Goal: Task Accomplishment & Management: Complete application form

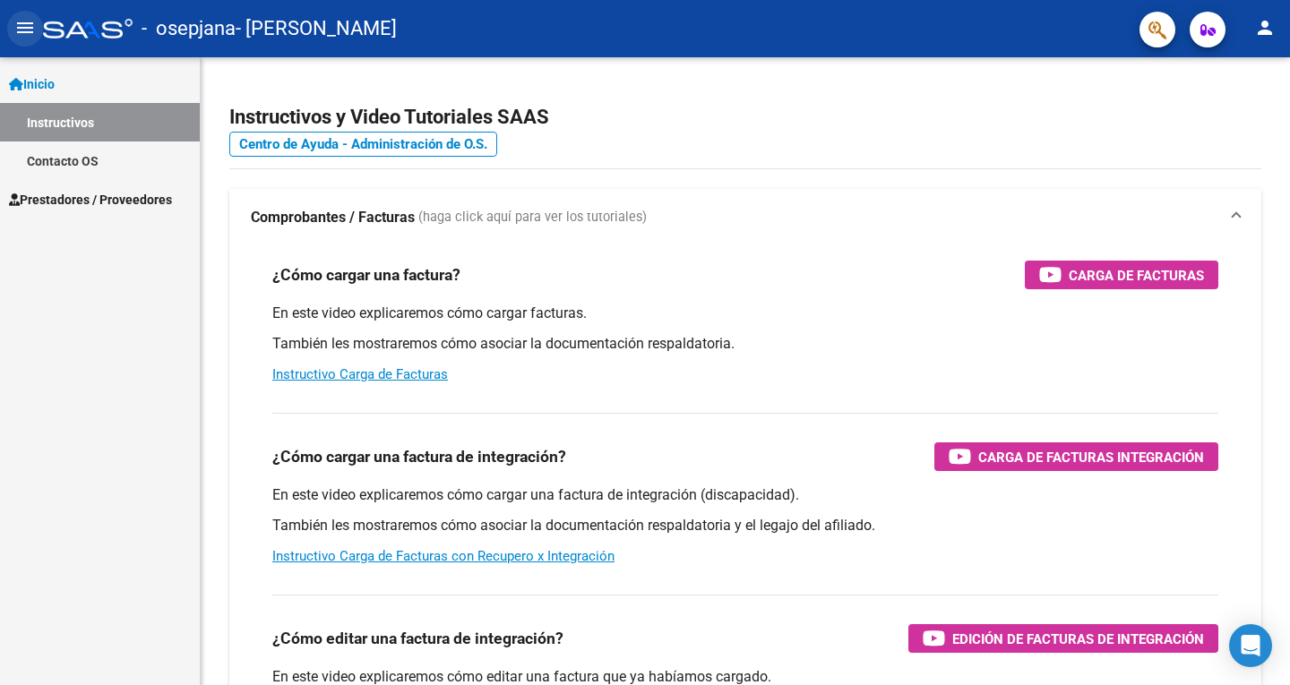
click at [36, 19] on button "menu" at bounding box center [25, 29] width 36 height 36
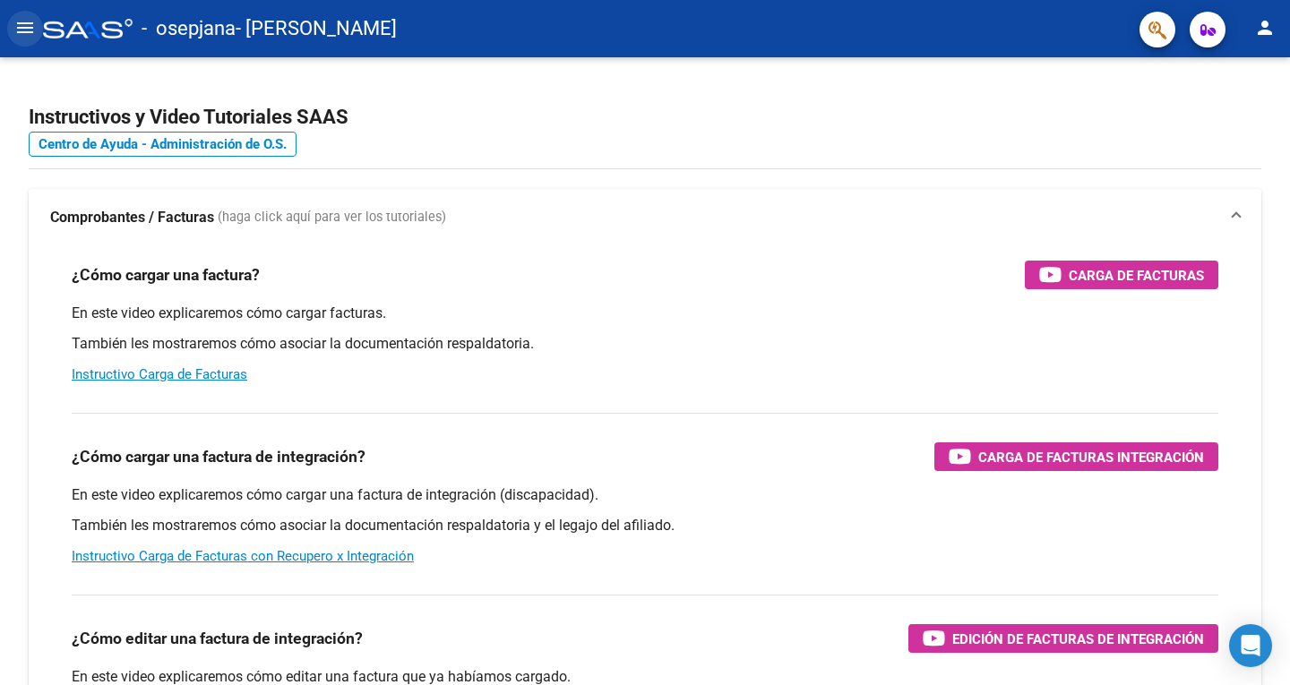
click at [16, 29] on mat-icon "menu" at bounding box center [25, 28] width 22 height 22
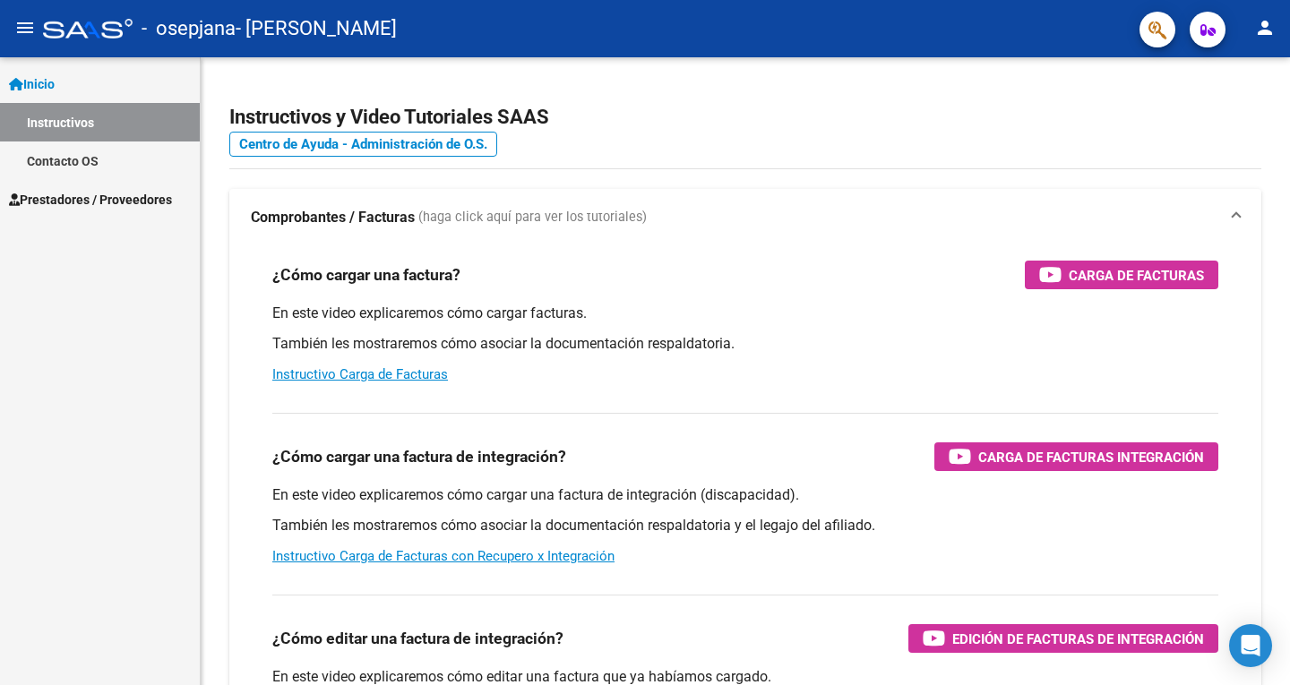
click at [40, 91] on span "Inicio" at bounding box center [32, 84] width 46 height 20
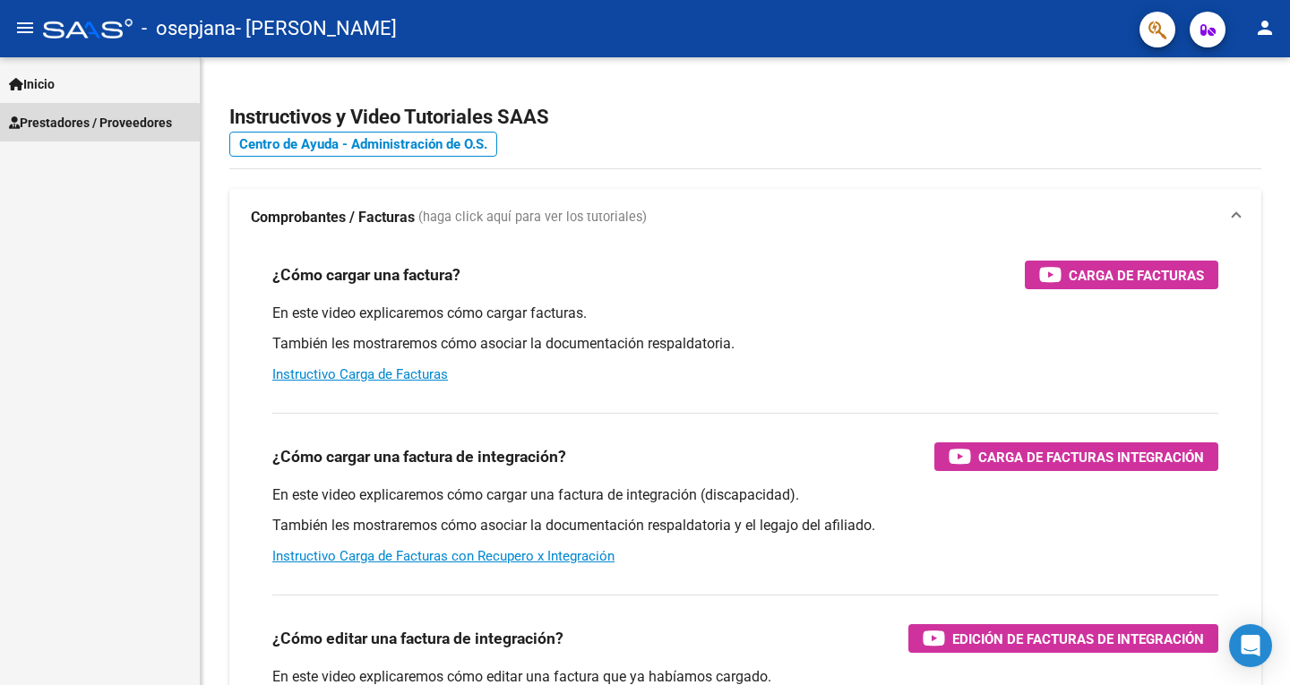
click at [42, 128] on span "Prestadores / Proveedores" at bounding box center [90, 123] width 163 height 20
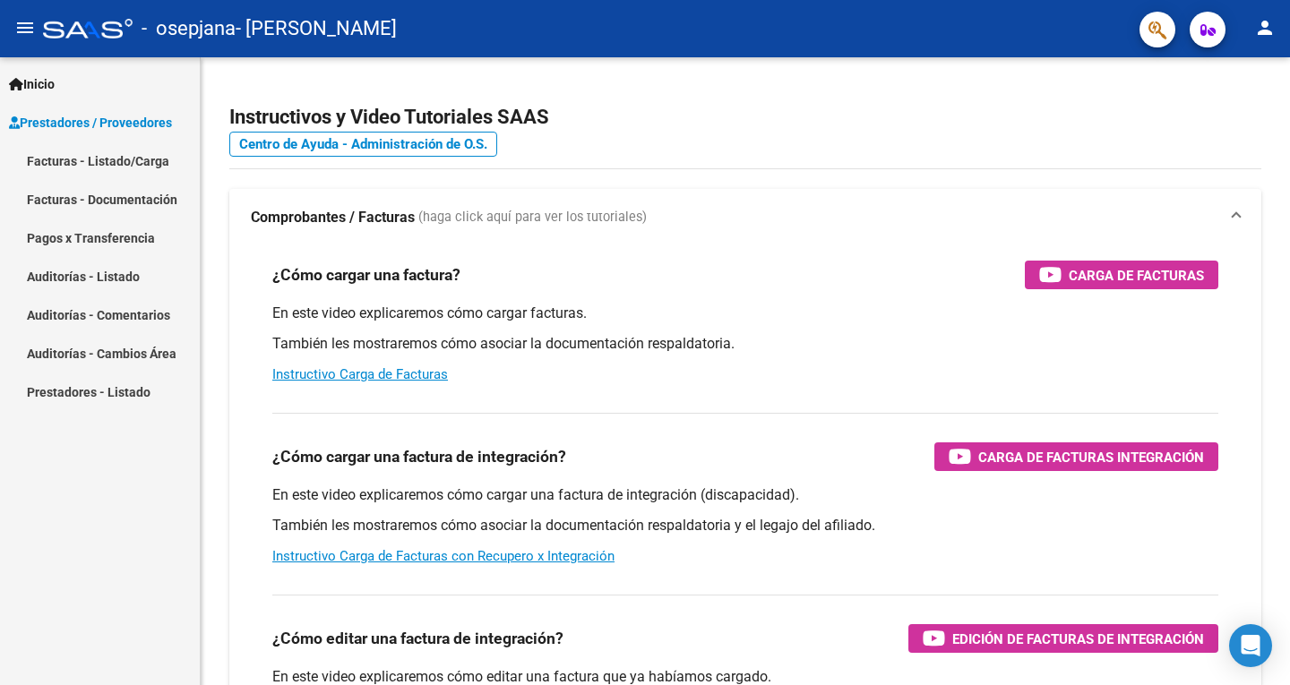
click at [53, 163] on link "Facturas - Listado/Carga" at bounding box center [100, 161] width 200 height 39
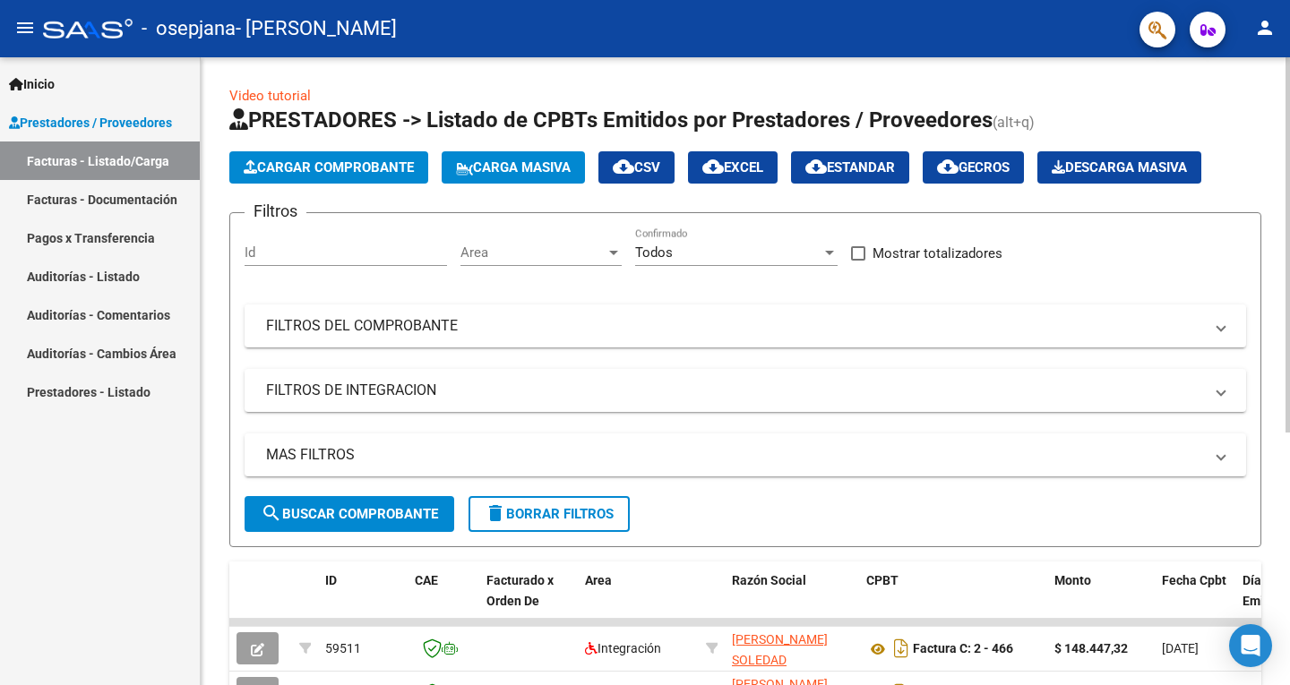
click at [300, 176] on button "Cargar Comprobante" at bounding box center [328, 167] width 199 height 32
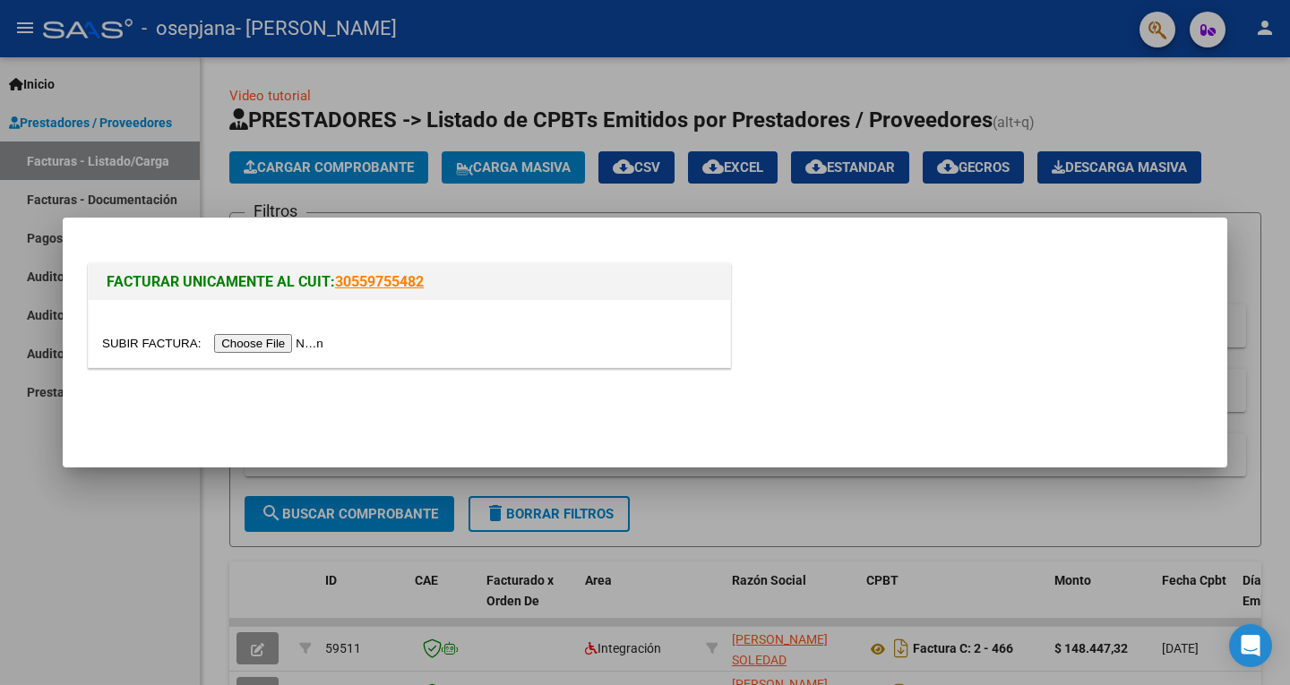
click at [263, 343] on input "file" at bounding box center [215, 343] width 227 height 19
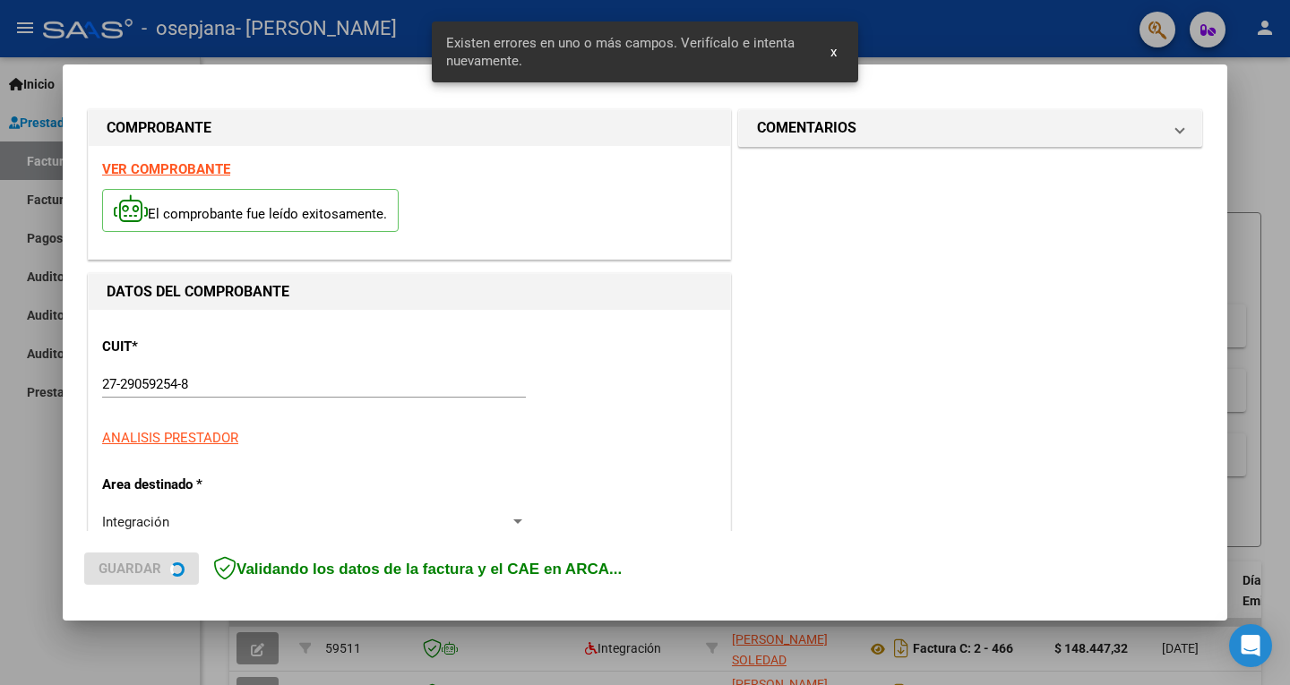
scroll to position [401, 0]
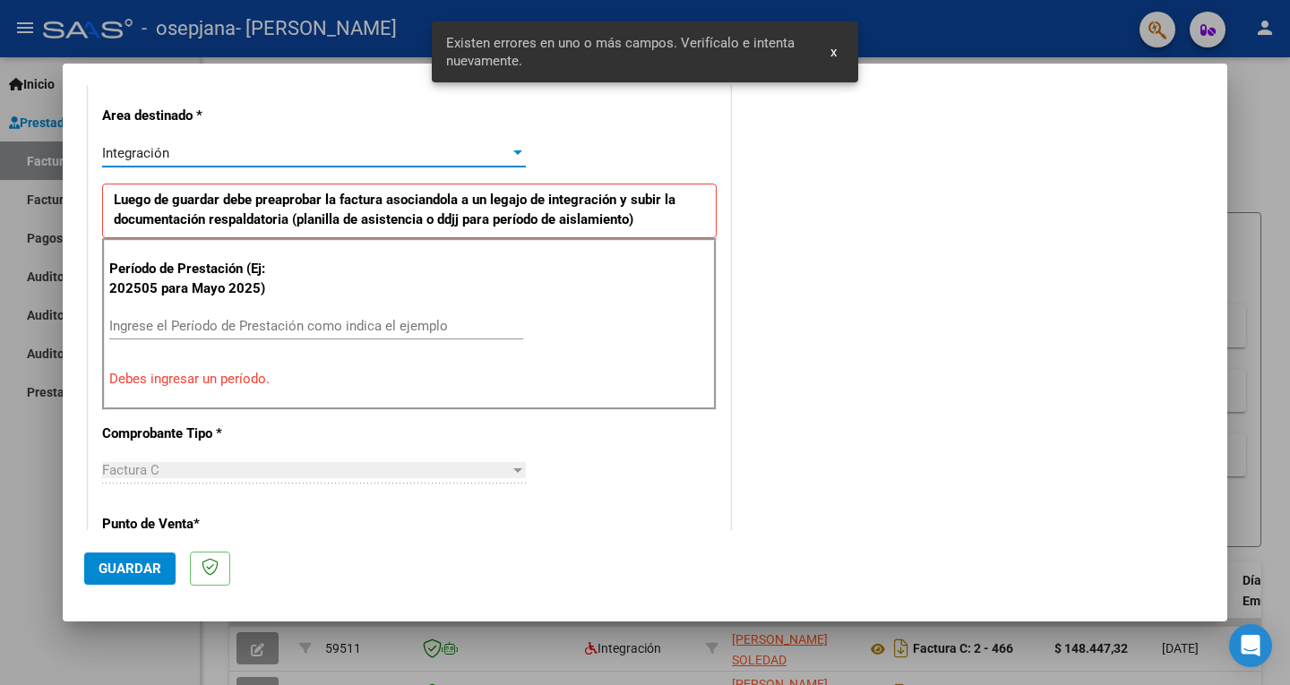
click at [466, 145] on div "Integración" at bounding box center [306, 153] width 408 height 16
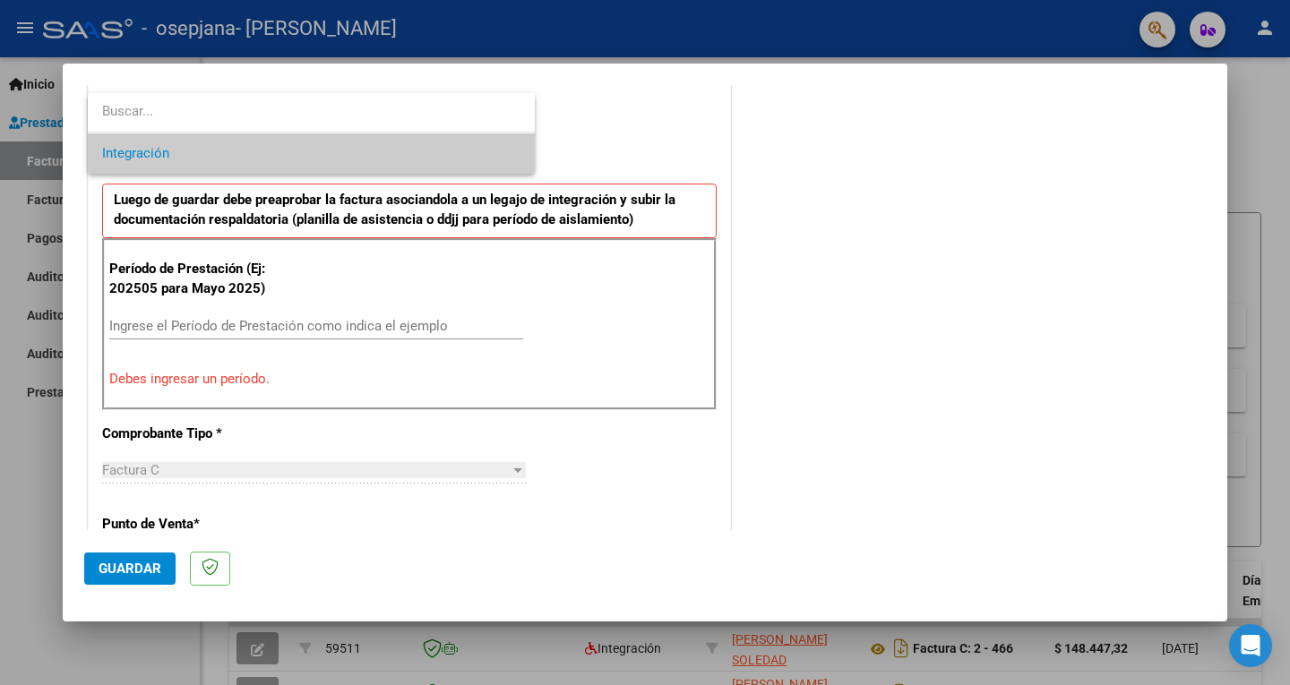
click at [466, 144] on span "Integración" at bounding box center [311, 153] width 418 height 40
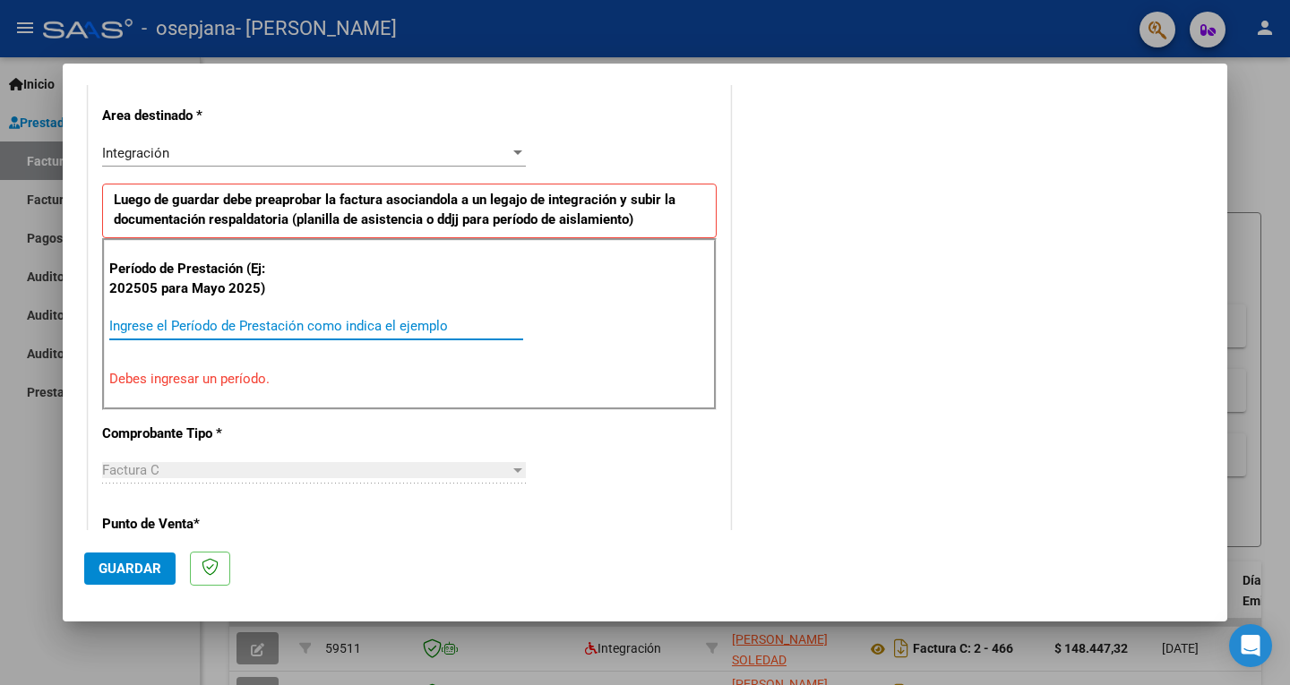
click at [196, 323] on input "Ingrese el Período de Prestación como indica el ejemplo" at bounding box center [316, 326] width 414 height 16
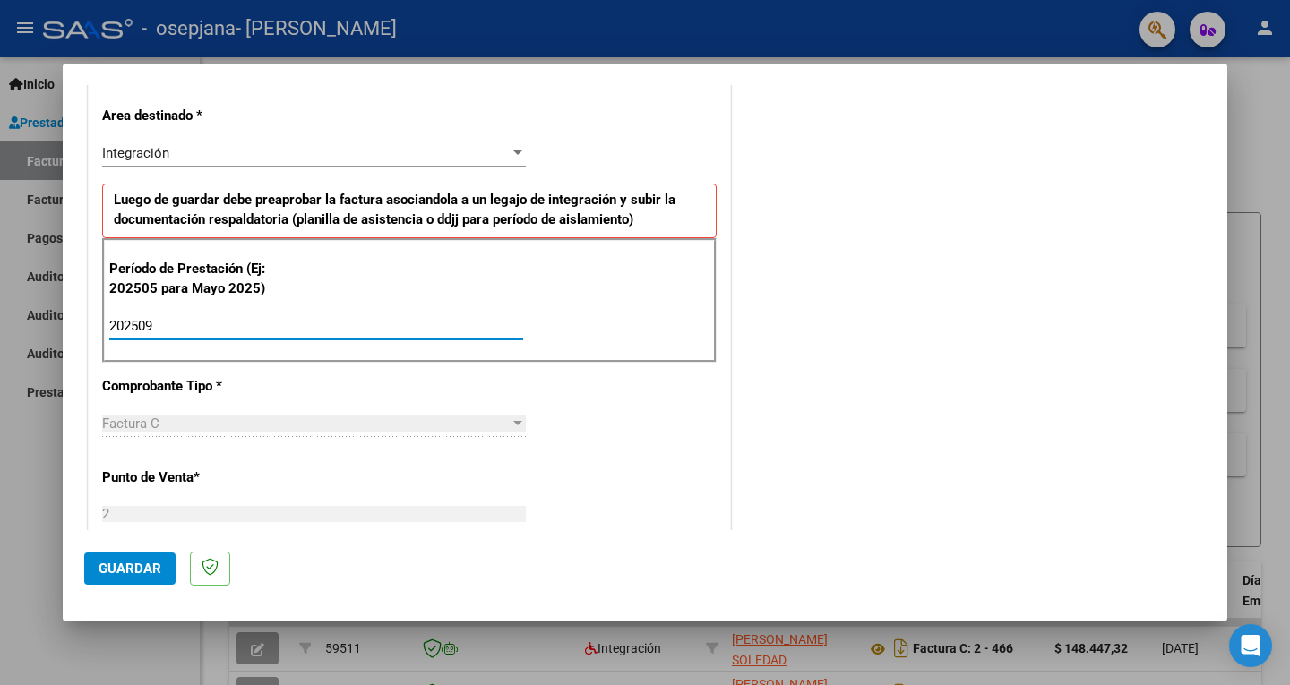
type input "202509"
click at [303, 424] on div "Factura C" at bounding box center [306, 424] width 408 height 16
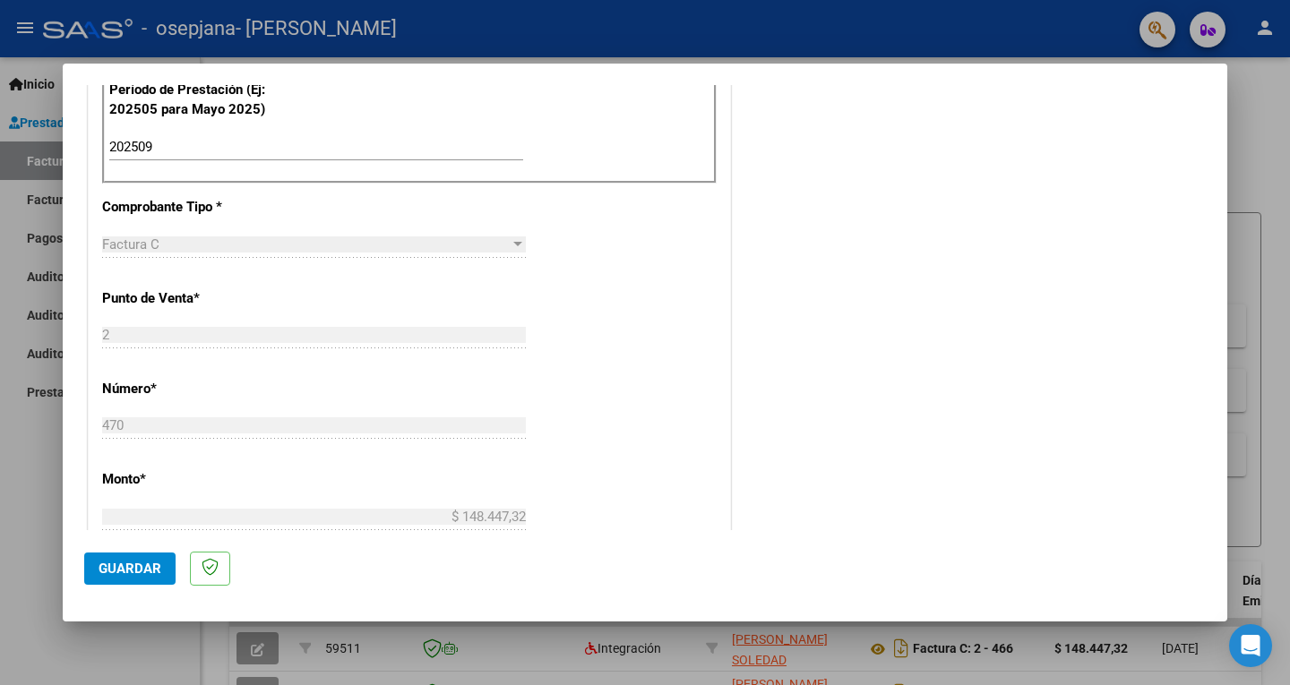
click at [133, 564] on span "Guardar" at bounding box center [130, 569] width 63 height 16
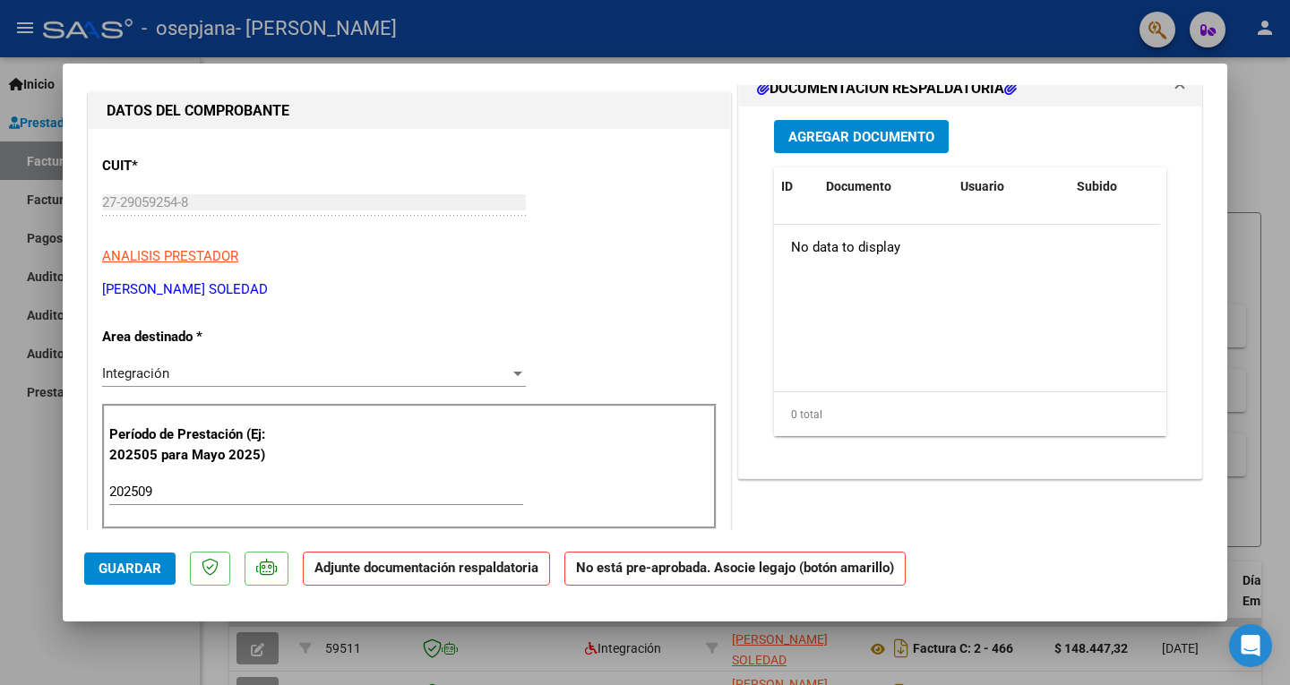
scroll to position [0, 0]
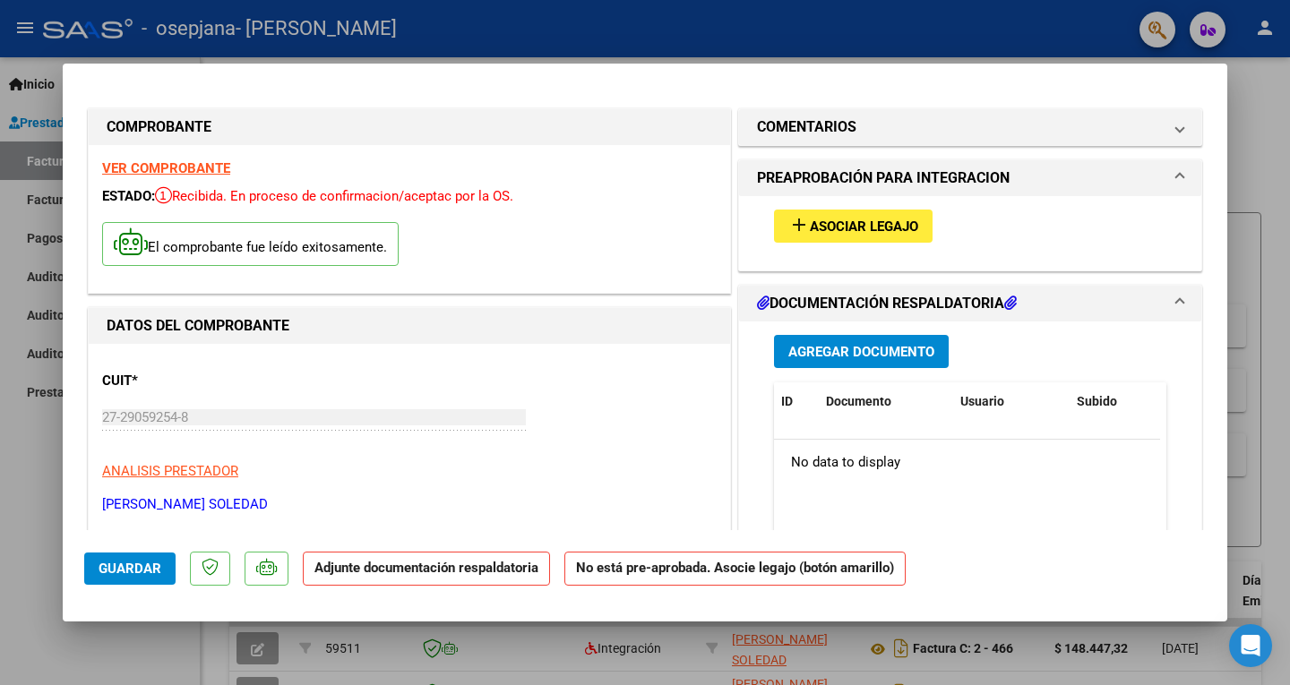
click at [831, 224] on span "Asociar Legajo" at bounding box center [864, 227] width 108 height 16
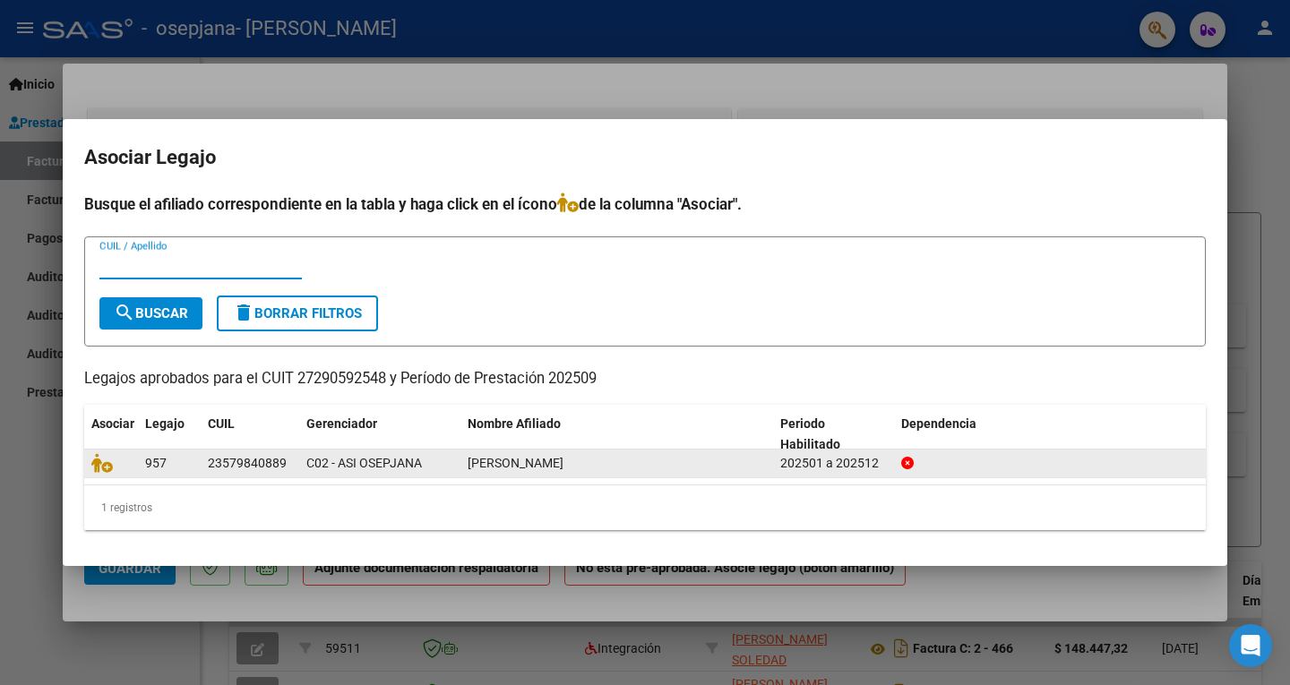
click at [185, 461] on div "957" at bounding box center [169, 463] width 48 height 21
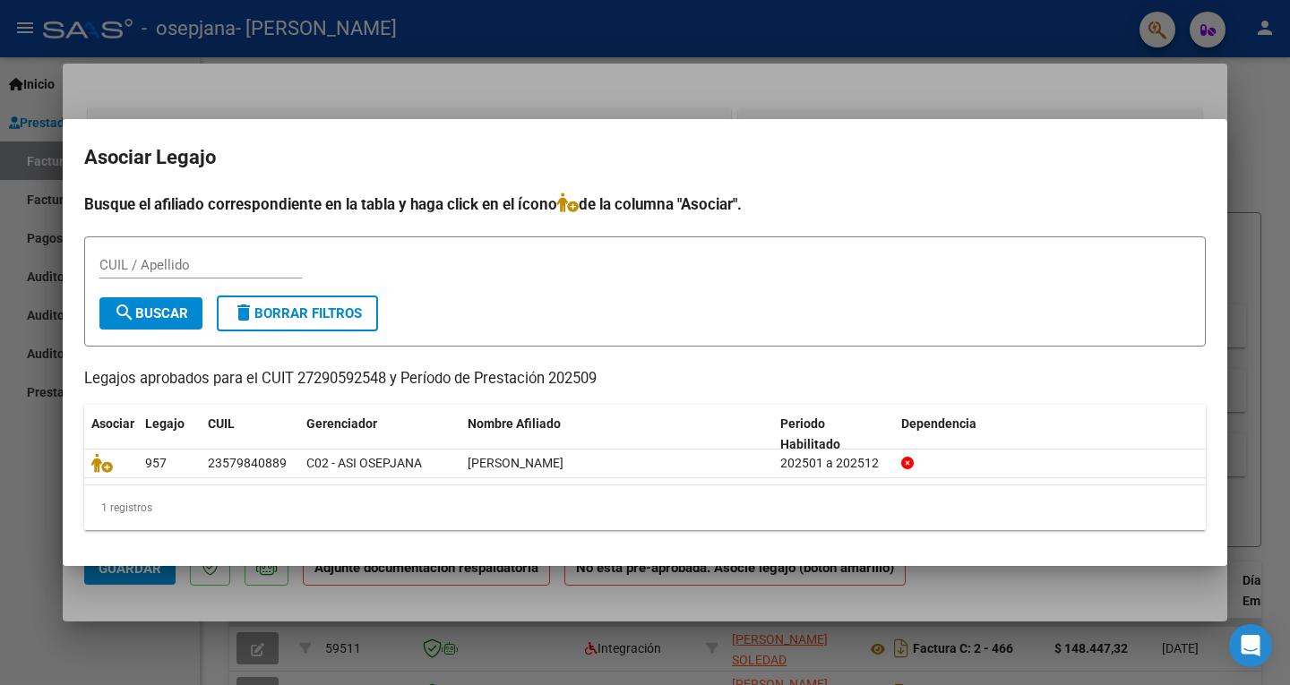
click at [203, 274] on div "CUIL / Apellido" at bounding box center [200, 265] width 202 height 27
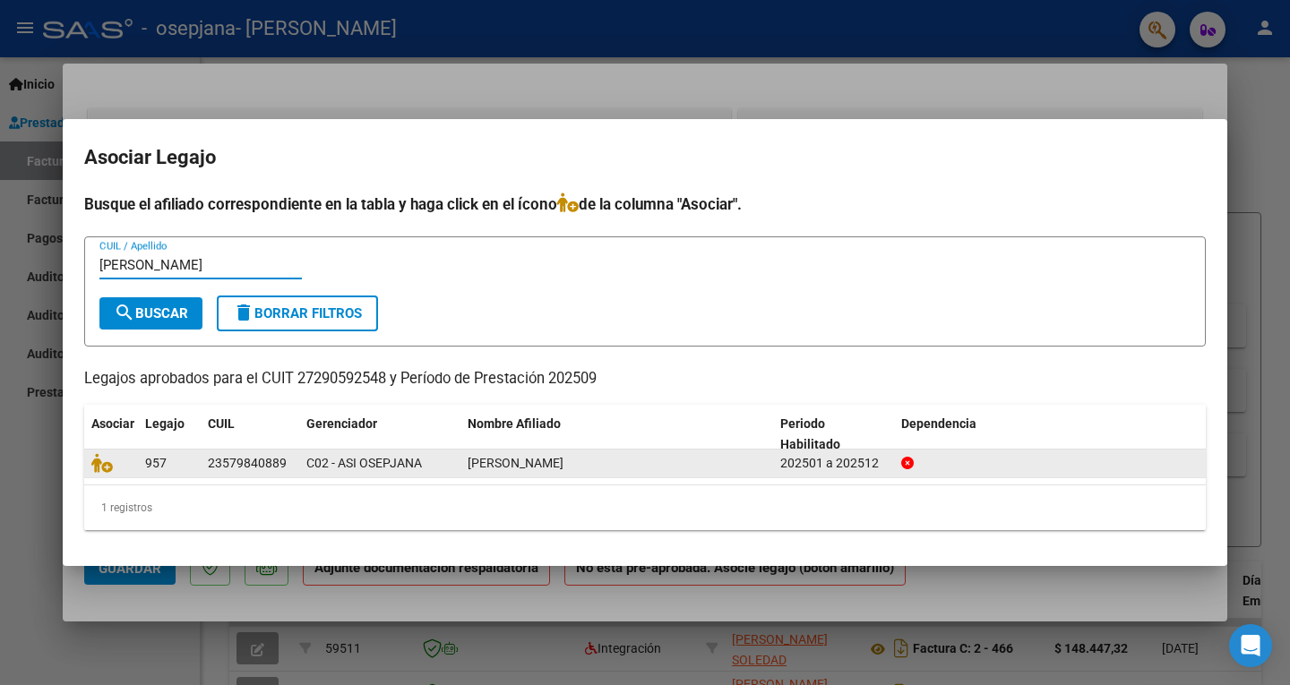
type input "[PERSON_NAME]"
click at [226, 462] on div "23579840889" at bounding box center [247, 463] width 79 height 21
click at [106, 461] on icon at bounding box center [102, 463] width 22 height 20
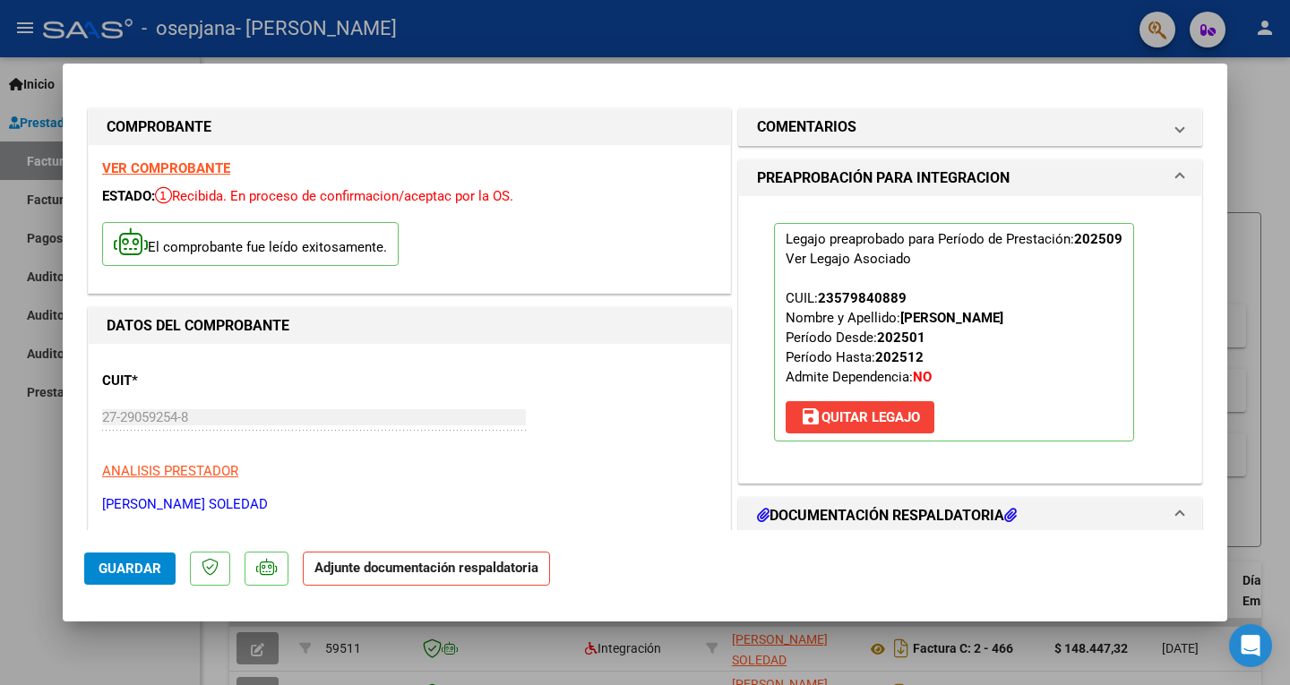
click at [825, 515] on h1 "DOCUMENTACIÓN RESPALDATORIA" at bounding box center [887, 516] width 260 height 22
click at [1007, 517] on icon at bounding box center [1010, 515] width 13 height 14
click at [931, 529] on mat-expansion-panel-header "DOCUMENTACIÓN RESPALDATORIA" at bounding box center [970, 516] width 462 height 36
click at [931, 505] on h1 "DOCUMENTACIÓN RESPALDATORIA" at bounding box center [887, 516] width 260 height 22
click at [1019, 513] on mat-panel-title "DOCUMENTACIÓN RESPALDATORIA" at bounding box center [959, 516] width 405 height 22
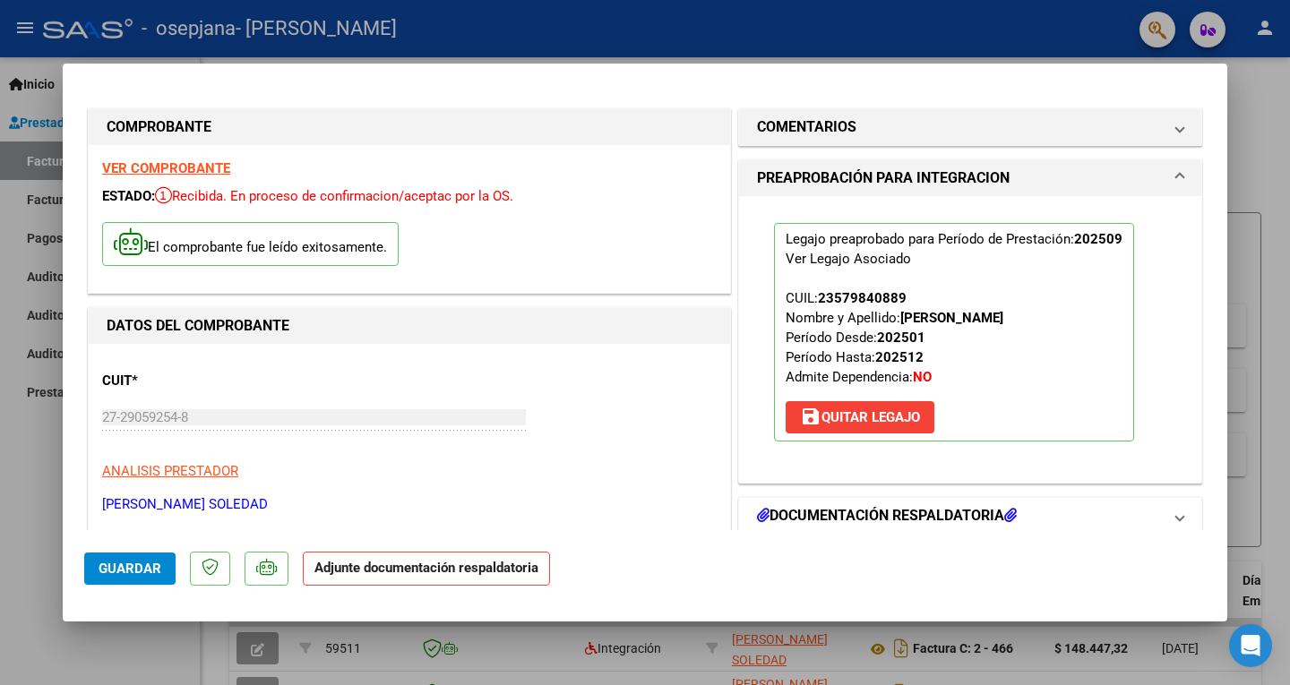
click at [1009, 516] on icon at bounding box center [1010, 515] width 13 height 14
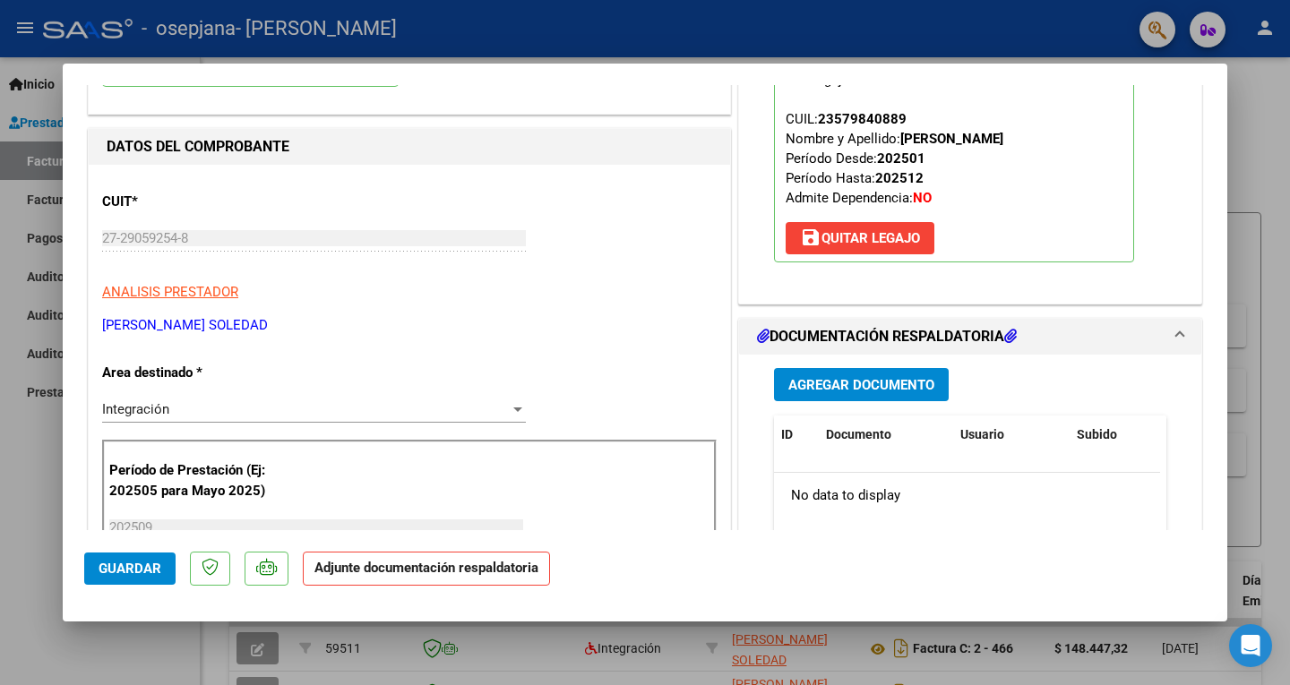
scroll to position [269, 0]
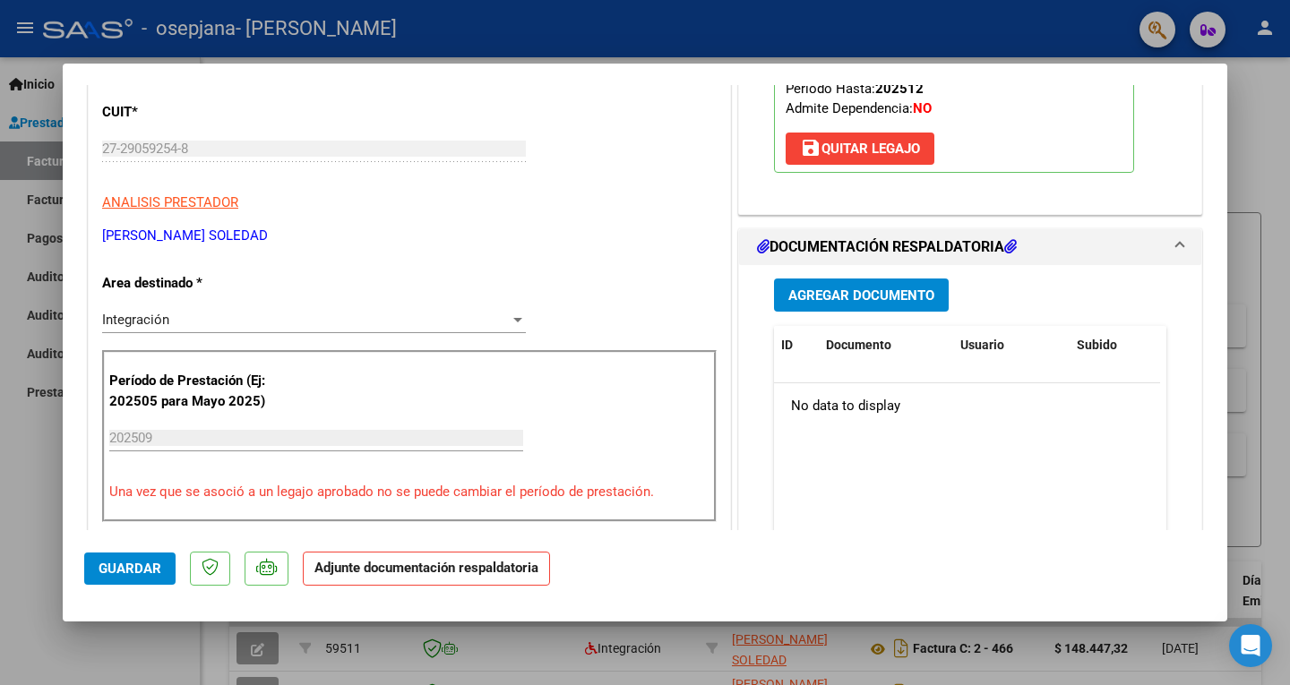
click at [497, 576] on p "Adjunte documentación respaldatoria" at bounding box center [426, 569] width 247 height 35
click at [841, 247] on h1 "DOCUMENTACIÓN RESPALDATORIA" at bounding box center [887, 248] width 260 height 22
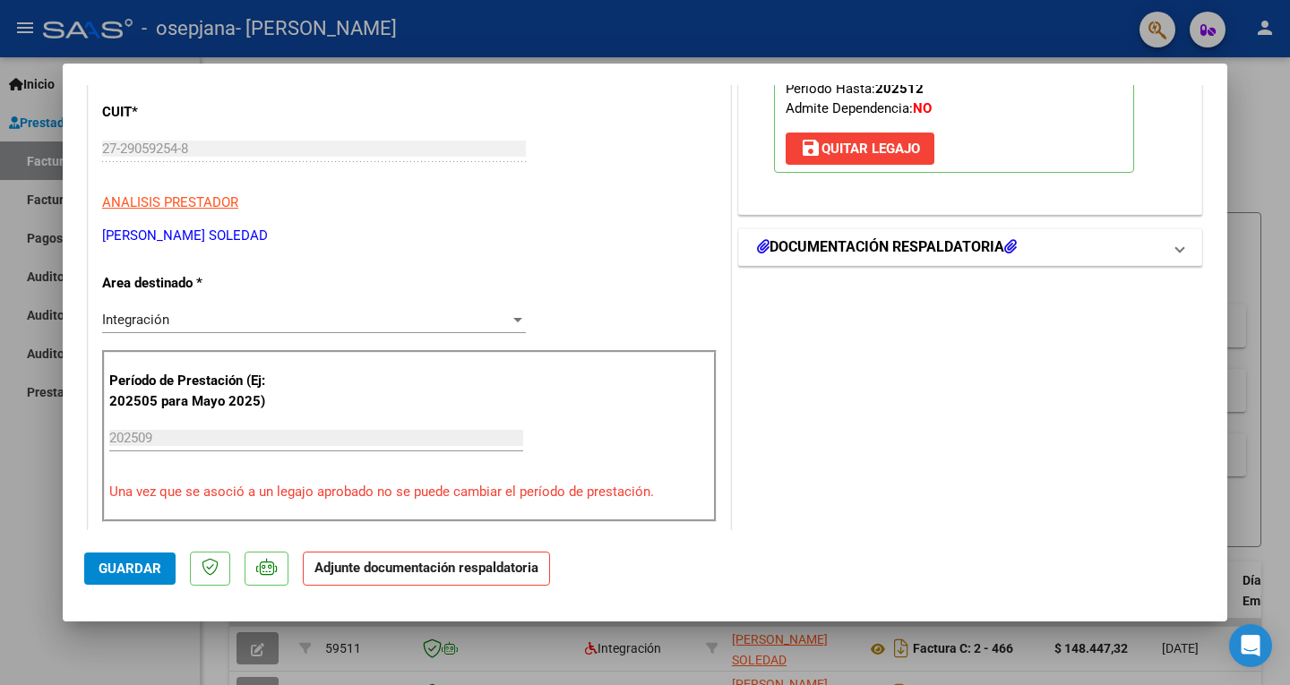
click at [841, 247] on h1 "DOCUMENTACIÓN RESPALDATORIA" at bounding box center [887, 248] width 260 height 22
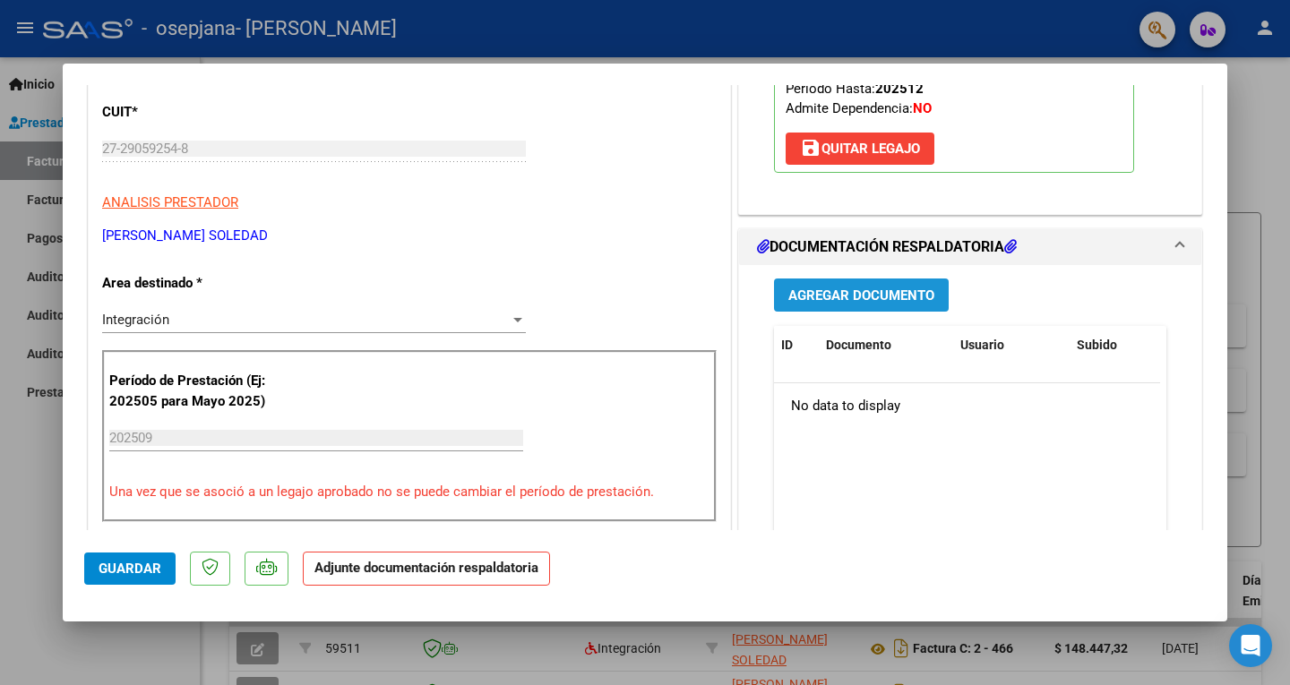
click at [833, 288] on span "Agregar Documento" at bounding box center [861, 296] width 146 height 16
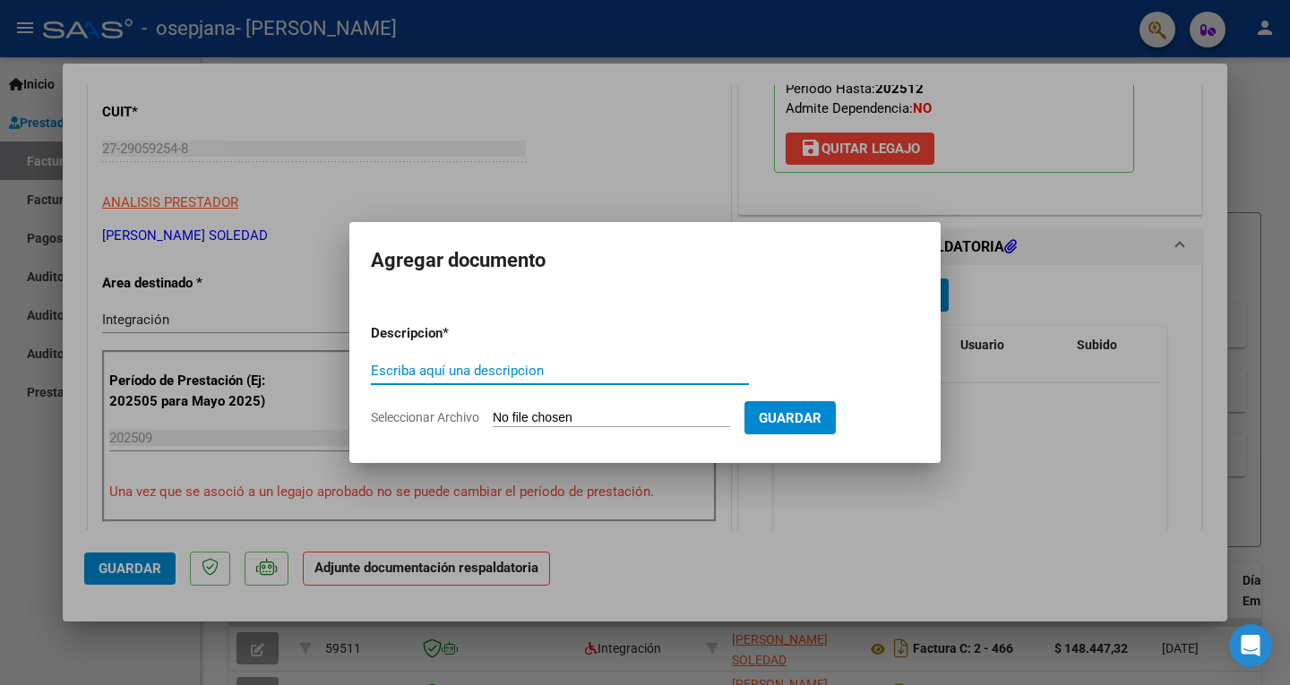
click at [461, 368] on input "Escriba aquí una descripcion" at bounding box center [560, 371] width 378 height 16
type input "ASISTENCIA"
click at [567, 417] on input "Seleccionar Archivo" at bounding box center [611, 418] width 237 height 17
type input "C:\fakepath\[PERSON_NAME].pdf"
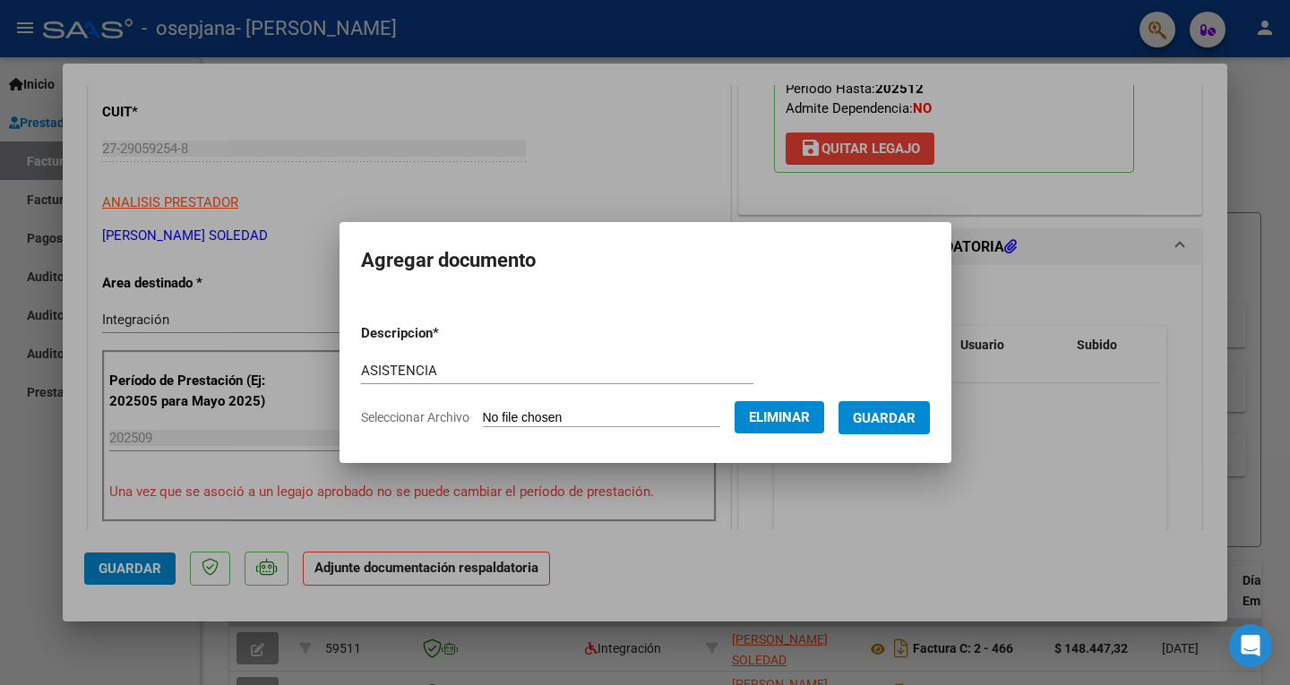
click at [878, 418] on span "Guardar" at bounding box center [884, 418] width 63 height 16
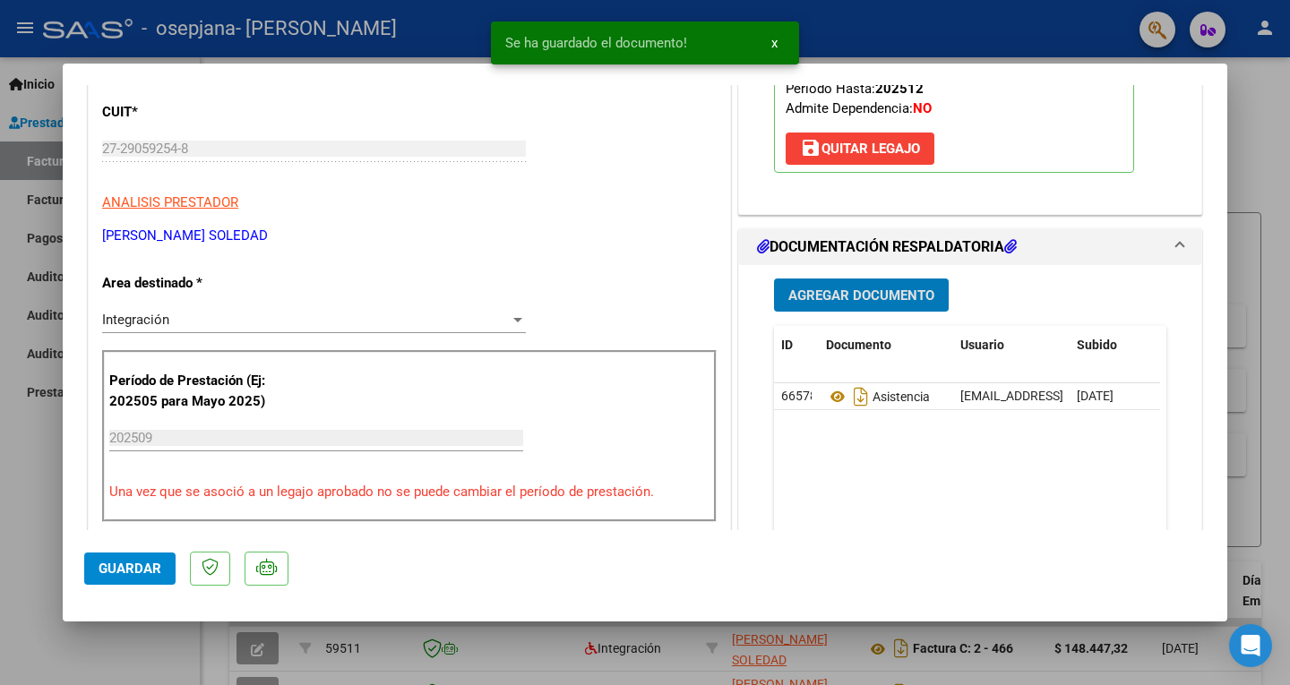
click at [118, 568] on span "Guardar" at bounding box center [130, 569] width 63 height 16
click at [13, 325] on div at bounding box center [645, 342] width 1290 height 685
type input "$ 0,00"
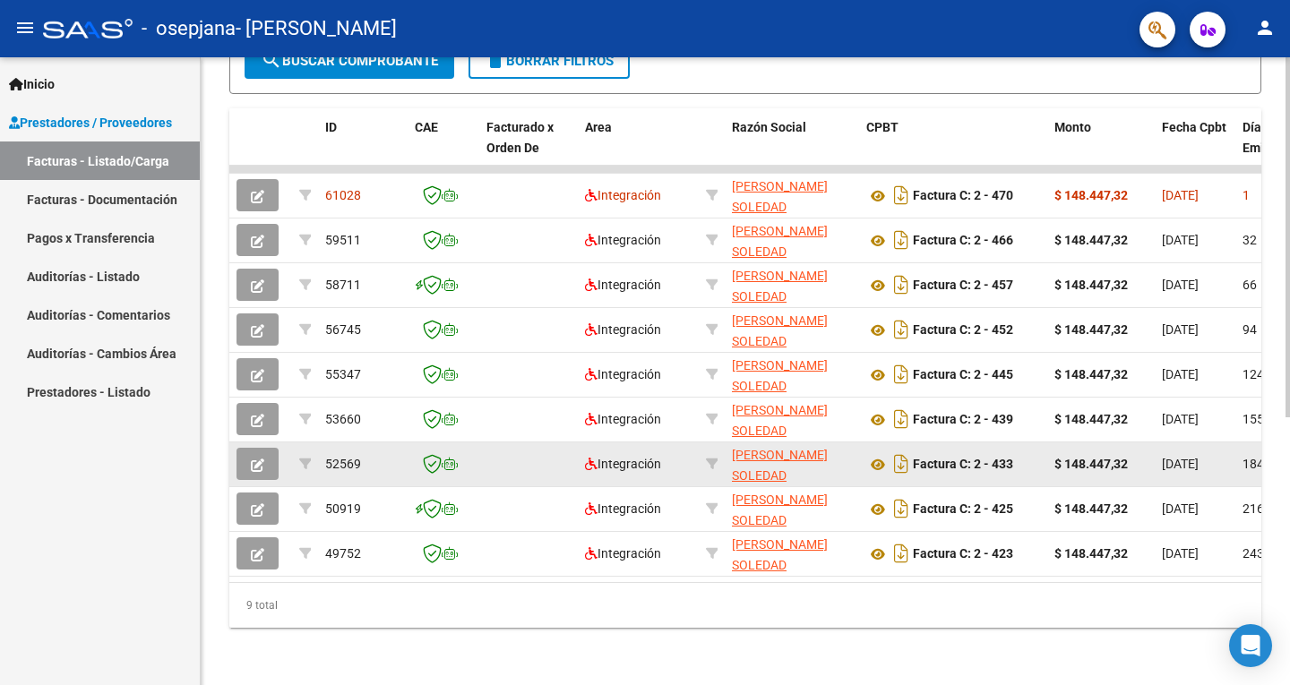
scroll to position [377, 0]
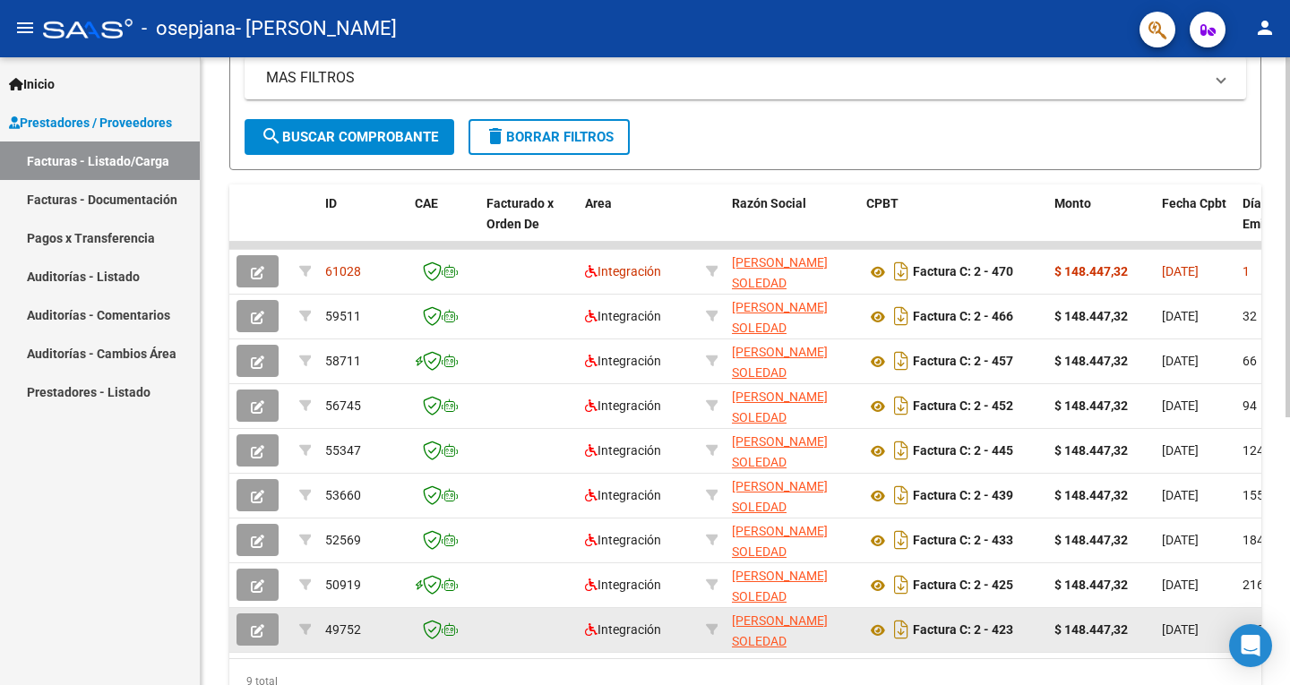
drag, startPoint x: 461, startPoint y: 659, endPoint x: 806, endPoint y: 630, distance: 347.1
click at [806, 641] on datatable-selection "61028 Integración [PERSON_NAME] SOLEDAD 27290592548 Factura C: 2 - 470 $ 148.44…" at bounding box center [745, 649] width 1032 height 16
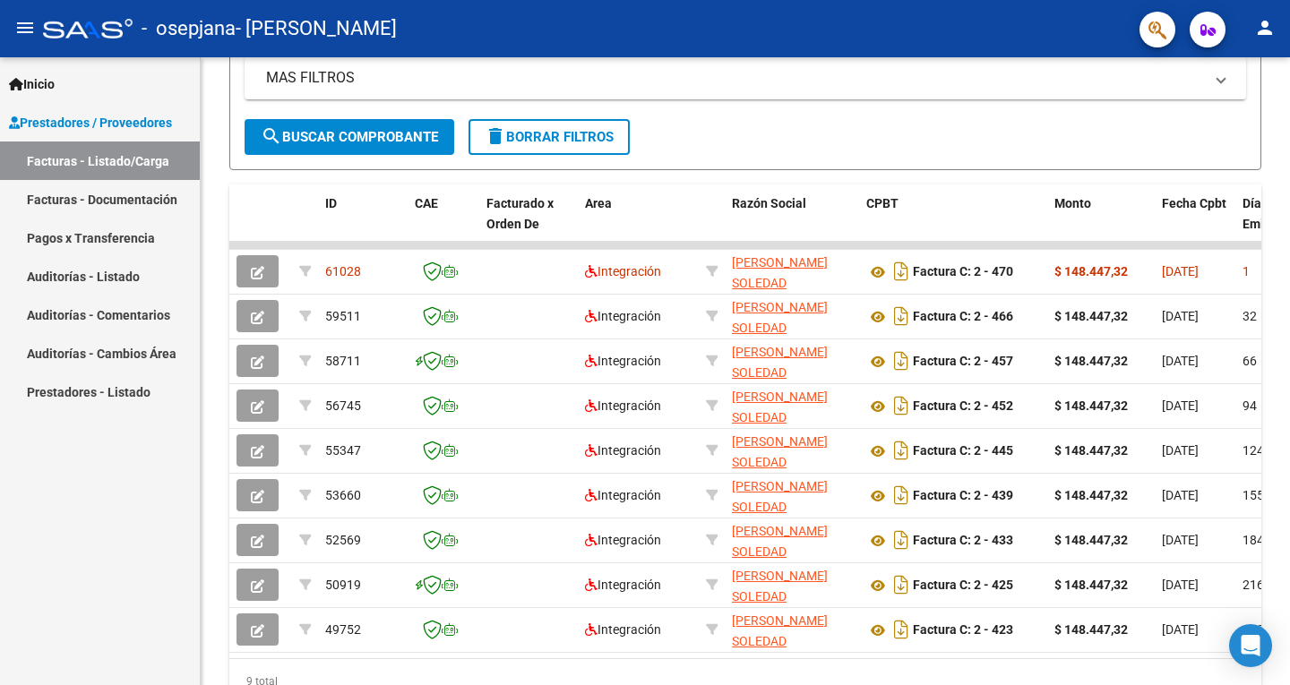
click at [52, 90] on span "Inicio" at bounding box center [32, 84] width 46 height 20
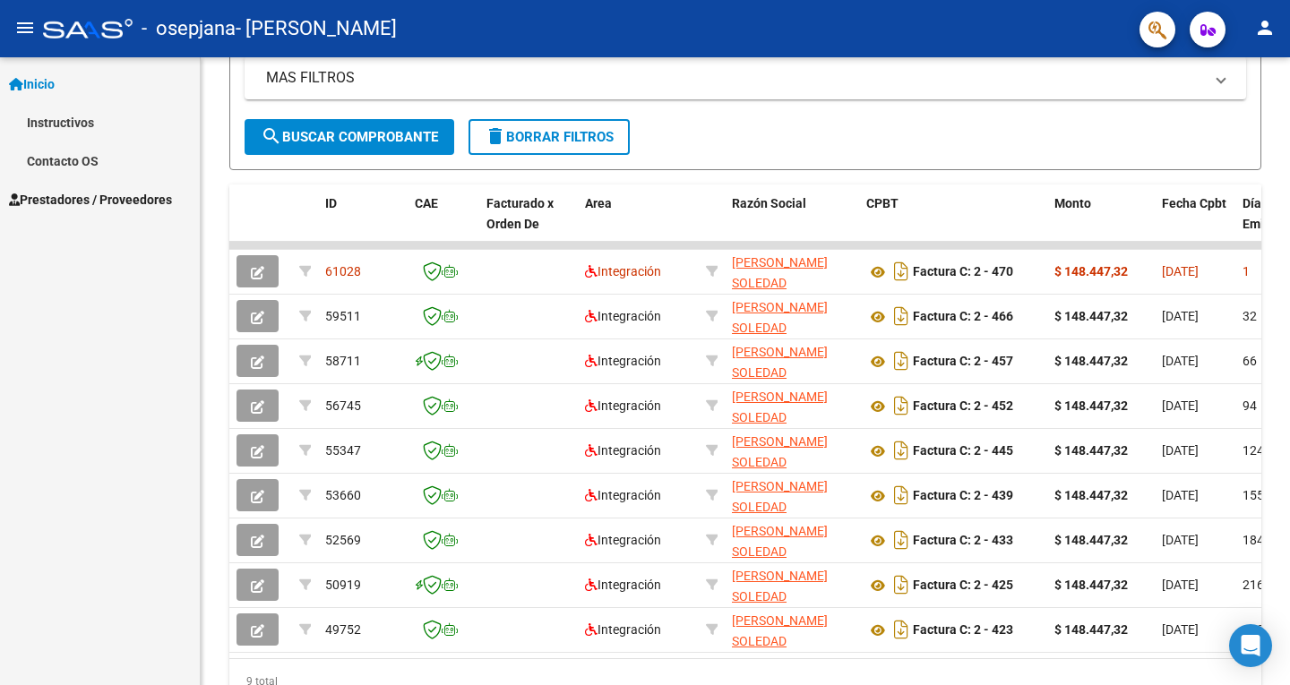
click at [1268, 27] on mat-icon "person" at bounding box center [1265, 28] width 22 height 22
click at [1241, 113] on button "exit_to_app Salir" at bounding box center [1228, 118] width 109 height 43
